Goal: Task Accomplishment & Management: Use online tool/utility

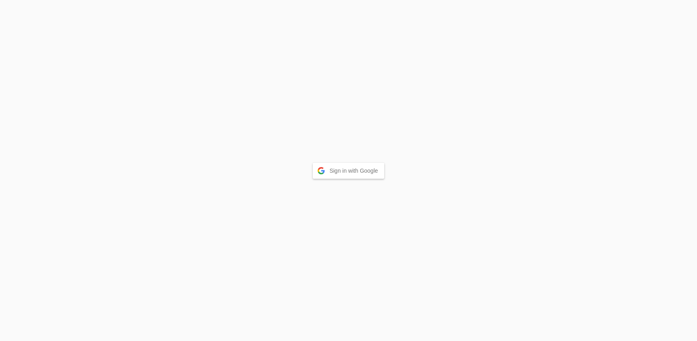
click at [353, 173] on button "Sign in with Google" at bounding box center [349, 171] width 72 height 16
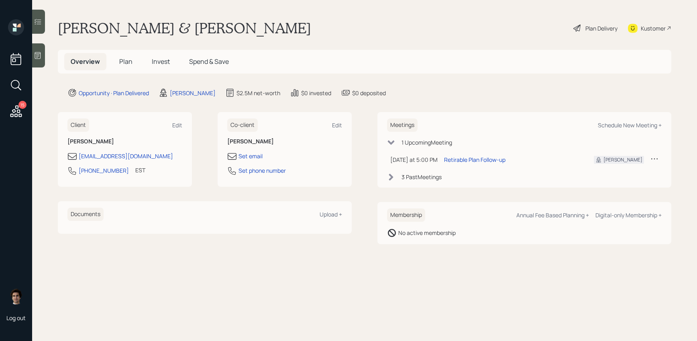
click at [16, 117] on icon at bounding box center [16, 111] width 14 height 14
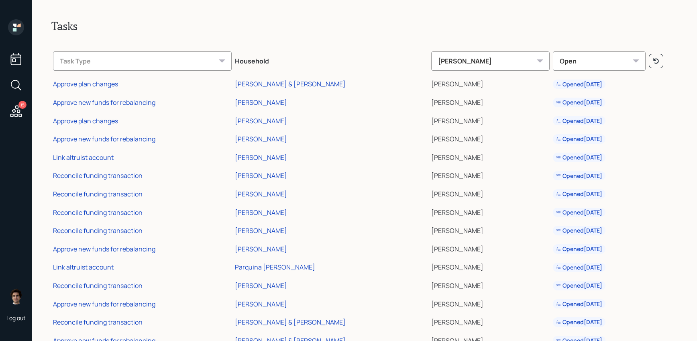
scroll to position [27, 0]
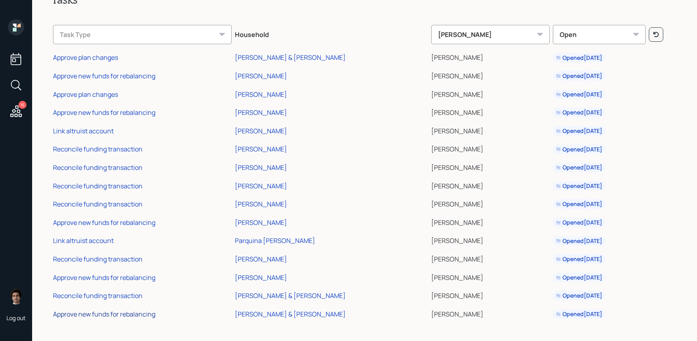
click at [113, 314] on div "Approve new funds for rebalancing" at bounding box center [104, 314] width 102 height 9
click at [80, 291] on div "Reconcile funding transaction" at bounding box center [98, 295] width 90 height 9
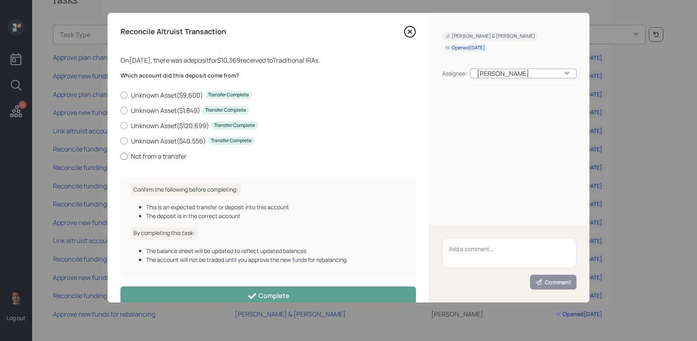
click at [161, 156] on label "Not from a transfer" at bounding box center [268, 156] width 296 height 9
click at [120, 156] on input "Not from a transfer" at bounding box center [120, 156] width 0 height 0
radio input "true"
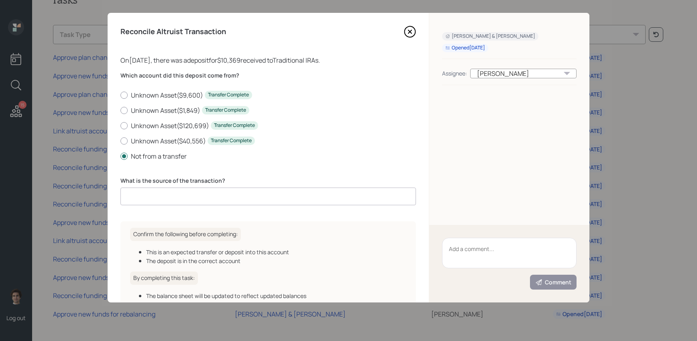
click at [204, 195] on input at bounding box center [268, 197] width 296 height 18
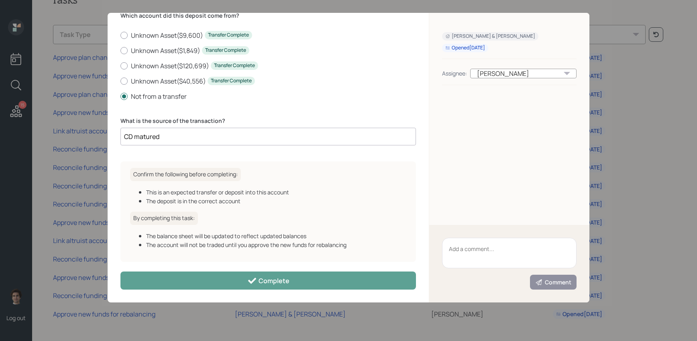
click at [269, 138] on input "CD matured" at bounding box center [268, 137] width 296 height 18
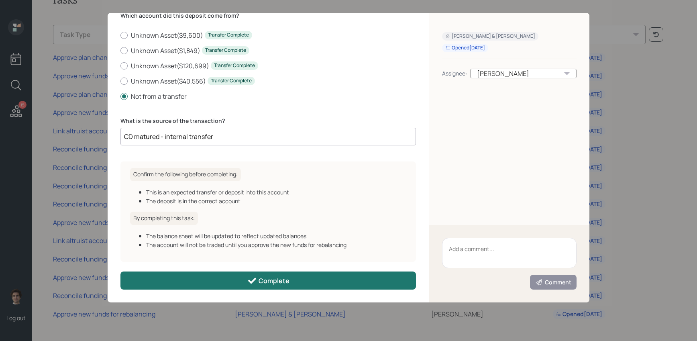
type input "CD matured - internal transfer"
click at [251, 279] on icon at bounding box center [252, 281] width 10 height 10
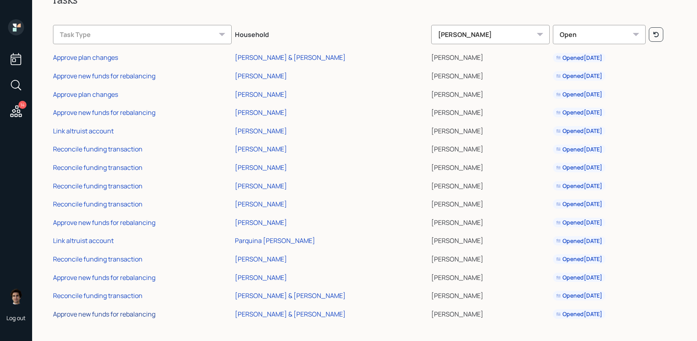
click at [103, 316] on div "Approve new funds for rebalancing" at bounding box center [104, 314] width 102 height 9
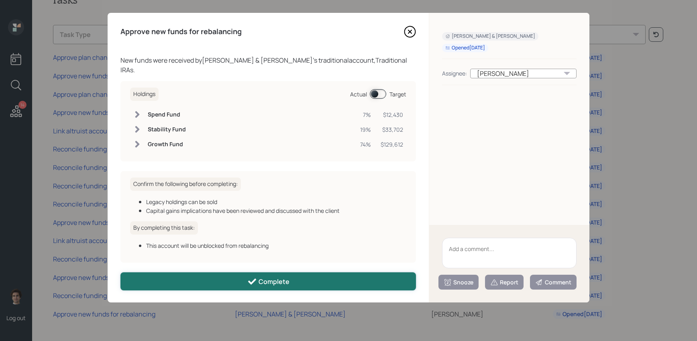
click at [286, 281] on div "Complete" at bounding box center [268, 282] width 42 height 10
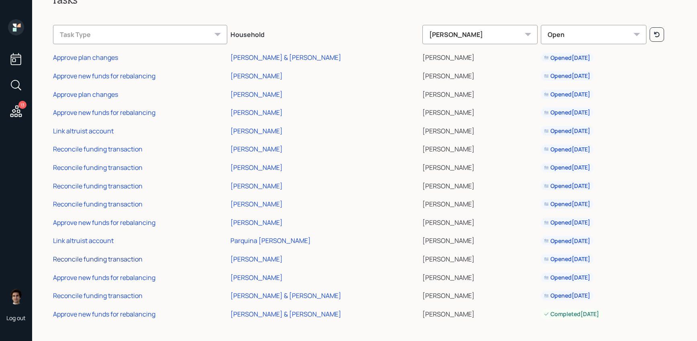
click at [125, 262] on div "Reconcile funding transaction" at bounding box center [98, 259] width 90 height 9
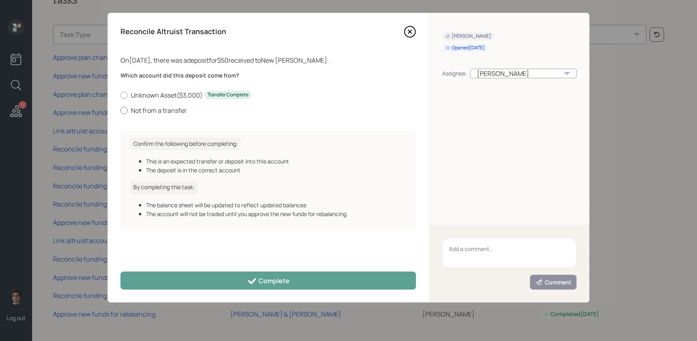
click at [152, 108] on label "Not from a transfer" at bounding box center [268, 110] width 296 height 9
click at [120, 110] on input "Not from a transfer" at bounding box center [120, 110] width 0 height 0
radio input "true"
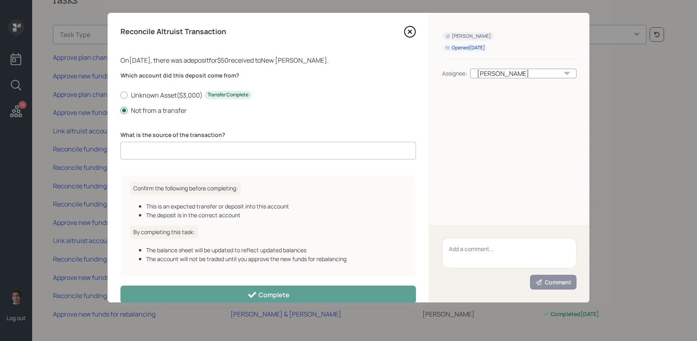
click at [167, 130] on div "Which account did this deposit come from? Unknown Asset ( $3,000 ) Transfer Com…" at bounding box center [268, 120] width 296 height 98
click at [167, 147] on input at bounding box center [268, 151] width 296 height 18
type input "client deposit"
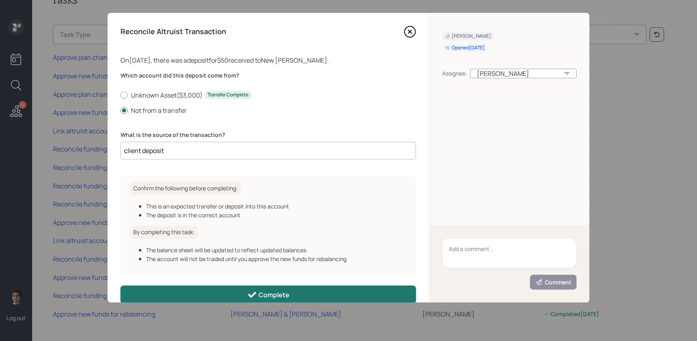
click at [263, 300] on div "Complete" at bounding box center [268, 295] width 42 height 10
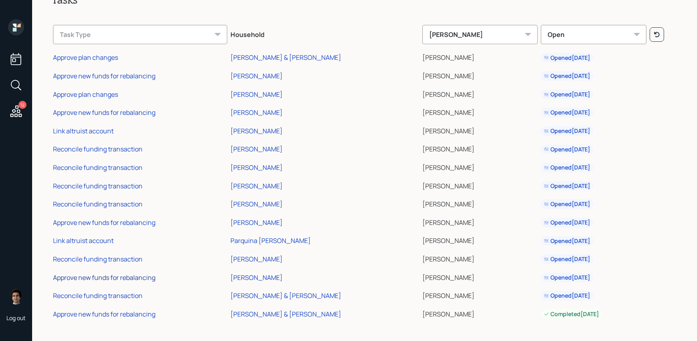
click at [131, 280] on div "Approve new funds for rebalancing" at bounding box center [104, 277] width 102 height 9
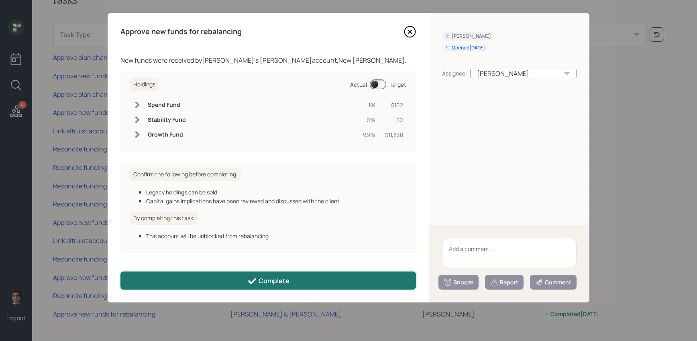
click at [229, 281] on button "Complete" at bounding box center [268, 280] width 296 height 18
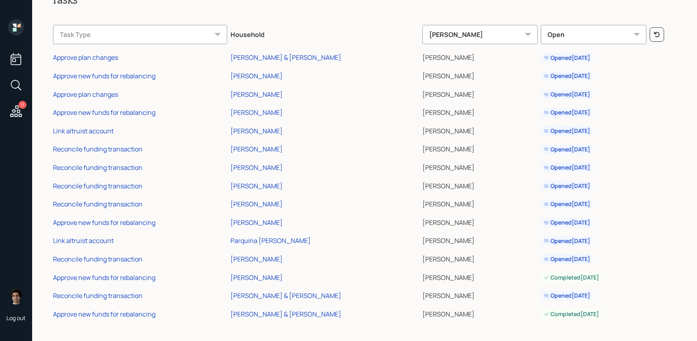
scroll to position [0, 0]
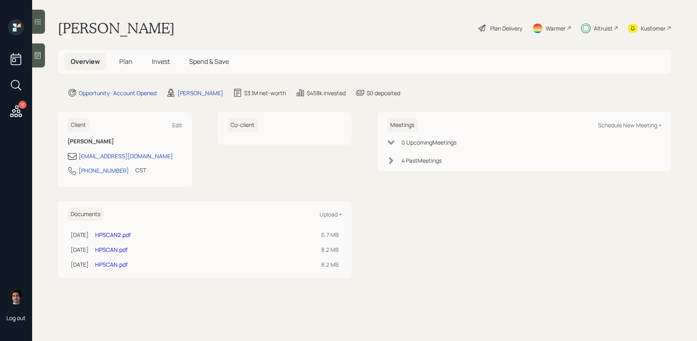
click at [120, 234] on link "HPSCAN2.pdf" at bounding box center [113, 235] width 36 height 8
